Goal: Task Accomplishment & Management: Use online tool/utility

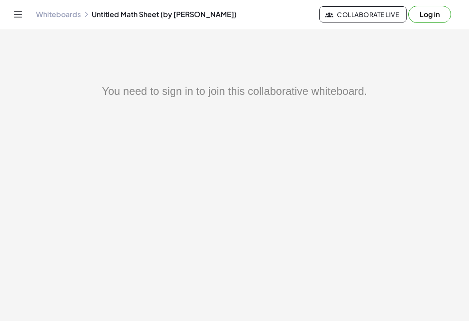
click at [357, 78] on main "You need to sign in to join this collaborative whiteboard." at bounding box center [234, 160] width 469 height 321
click at [325, 83] on div "You need to sign in to join this collaborative whiteboard." at bounding box center [234, 91] width 361 height 16
drag, startPoint x: 293, startPoint y: 88, endPoint x: 243, endPoint y: 79, distance: 51.1
click at [292, 88] on div "You need to sign in to join this collaborative whiteboard." at bounding box center [234, 91] width 361 height 16
click at [425, 13] on button "Log in" at bounding box center [429, 14] width 43 height 17
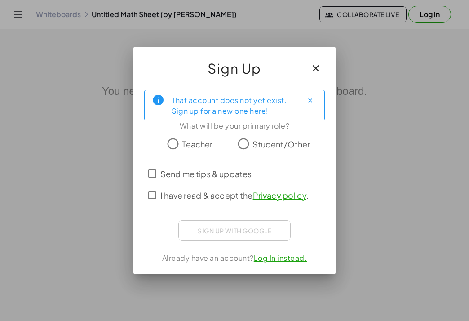
click at [255, 144] on span "Student/Other" at bounding box center [281, 144] width 58 height 12
drag, startPoint x: 240, startPoint y: 254, endPoint x: 247, endPoint y: 254, distance: 6.3
click at [247, 254] on div "Already have an account? Log In instead." at bounding box center [234, 257] width 181 height 11
click at [253, 253] on div "Already have an account? Log In instead." at bounding box center [234, 257] width 181 height 11
click at [265, 256] on link "Log In instead." at bounding box center [280, 257] width 53 height 9
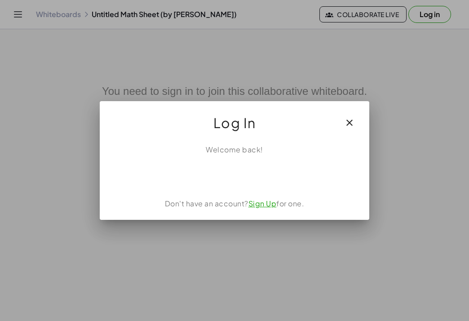
click at [345, 119] on icon "button" at bounding box center [349, 122] width 11 height 11
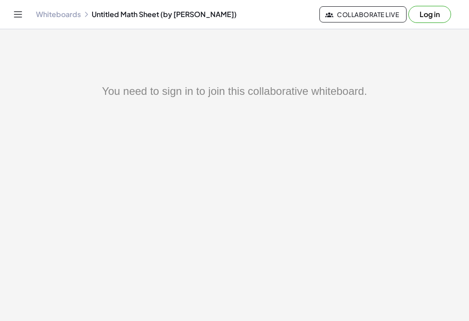
click at [440, 8] on button "Log in" at bounding box center [429, 14] width 43 height 17
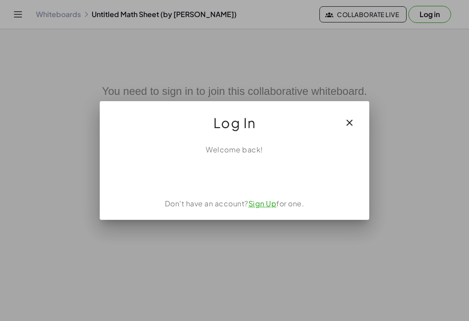
click at [264, 203] on link "Sign Up" at bounding box center [262, 203] width 28 height 9
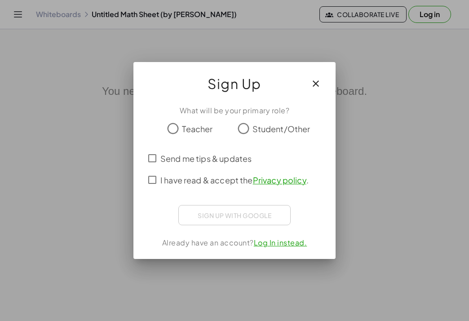
click at [315, 78] on icon "button" at bounding box center [315, 83] width 11 height 11
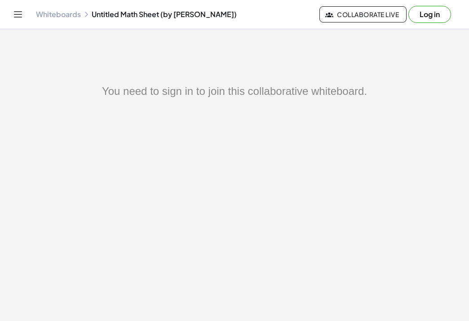
click at [426, 17] on button "Log in" at bounding box center [429, 14] width 43 height 17
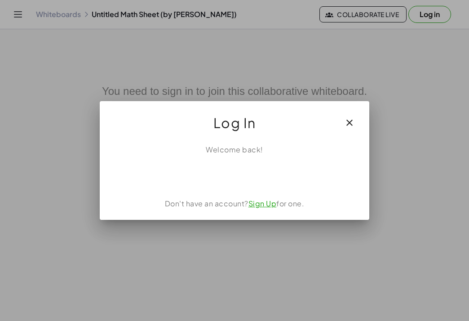
click at [262, 203] on link "Sign Up" at bounding box center [262, 203] width 28 height 9
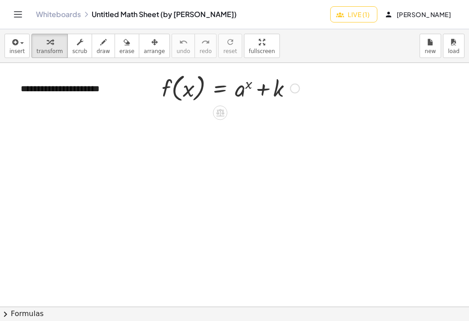
click at [291, 88] on div at bounding box center [295, 89] width 10 height 10
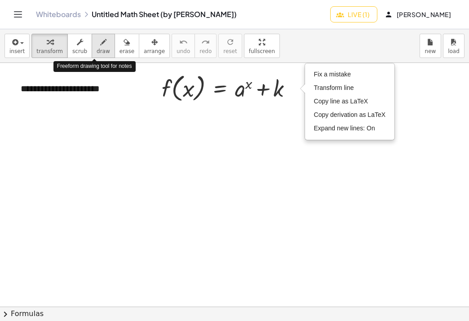
click at [98, 44] on div "button" at bounding box center [103, 41] width 13 height 11
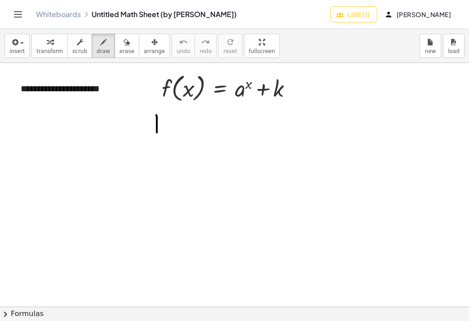
drag, startPoint x: 156, startPoint y: 115, endPoint x: 160, endPoint y: 127, distance: 13.1
click at [158, 131] on div at bounding box center [234, 306] width 469 height 487
drag, startPoint x: 157, startPoint y: 117, endPoint x: 163, endPoint y: 117, distance: 6.3
click at [163, 117] on div at bounding box center [234, 306] width 469 height 487
drag, startPoint x: 156, startPoint y: 124, endPoint x: 166, endPoint y: 124, distance: 9.4
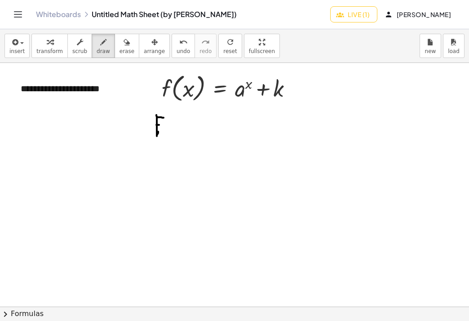
click at [166, 124] on div at bounding box center [234, 306] width 469 height 487
drag, startPoint x: 175, startPoint y: 122, endPoint x: 183, endPoint y: 123, distance: 8.1
click at [177, 138] on div at bounding box center [234, 306] width 469 height 487
drag, startPoint x: 184, startPoint y: 122, endPoint x: 180, endPoint y: 136, distance: 13.9
click at [180, 137] on div at bounding box center [234, 306] width 469 height 487
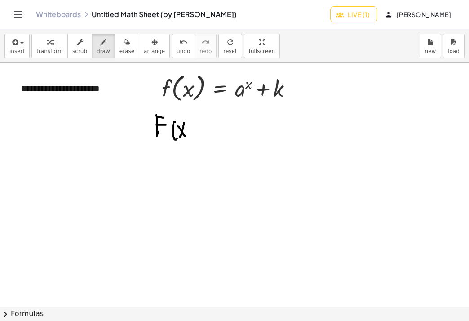
drag, startPoint x: 178, startPoint y: 126, endPoint x: 186, endPoint y: 121, distance: 9.2
click at [185, 133] on div at bounding box center [234, 306] width 469 height 487
drag, startPoint x: 186, startPoint y: 121, endPoint x: 188, endPoint y: 138, distance: 17.2
click at [188, 138] on div at bounding box center [234, 306] width 469 height 487
click at [124, 41] on icon "button" at bounding box center [127, 42] width 6 height 11
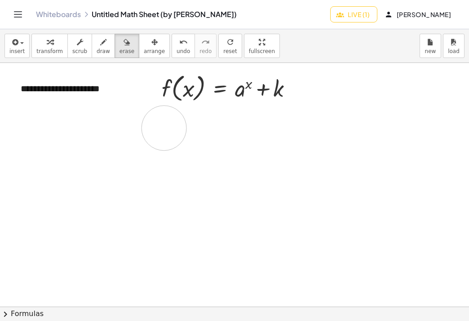
drag, startPoint x: 190, startPoint y: 137, endPoint x: 164, endPoint y: 128, distance: 28.0
click at [164, 128] on div at bounding box center [234, 306] width 469 height 487
